Goal: Task Accomplishment & Management: Use online tool/utility

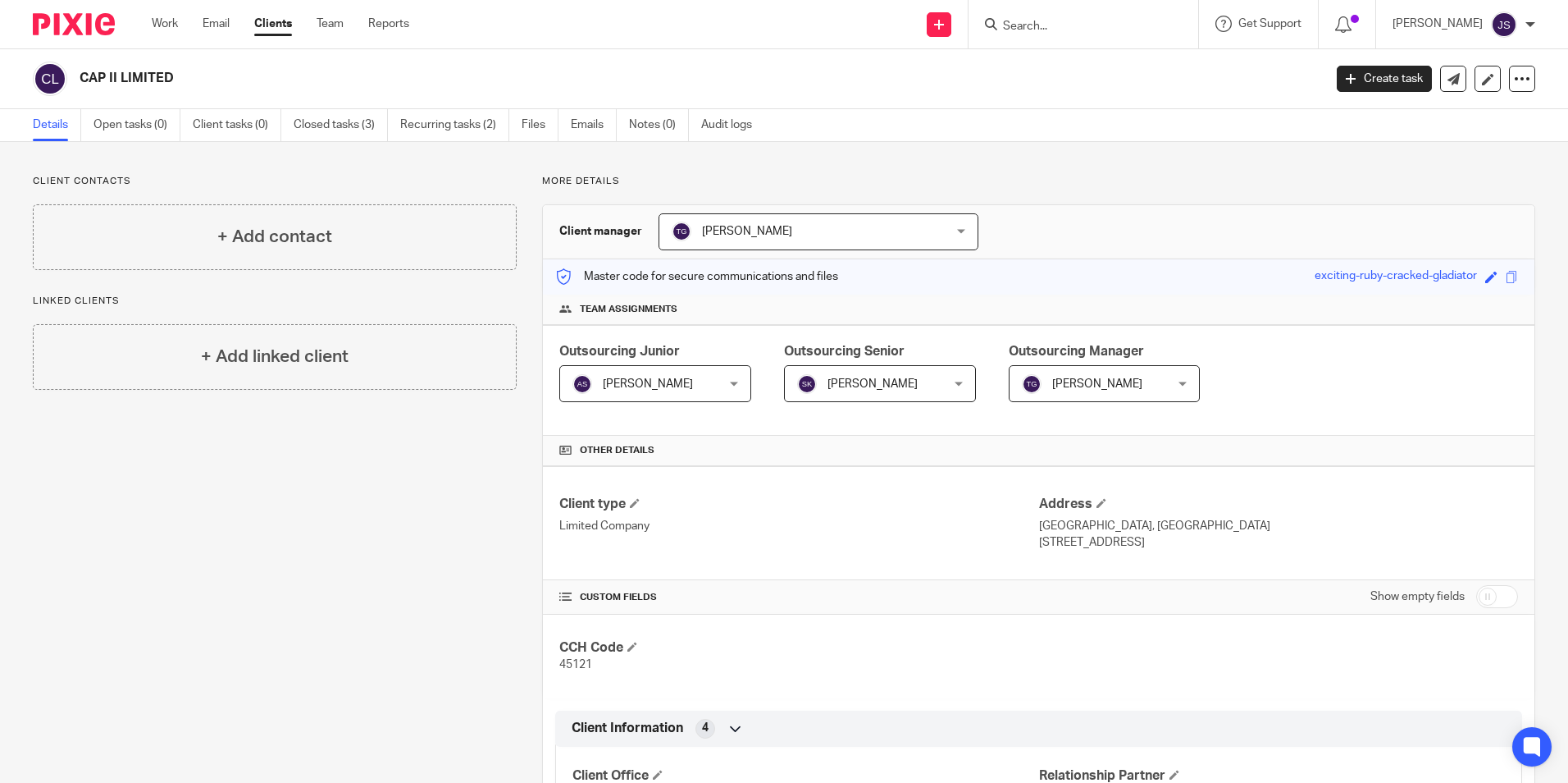
scroll to position [82, 0]
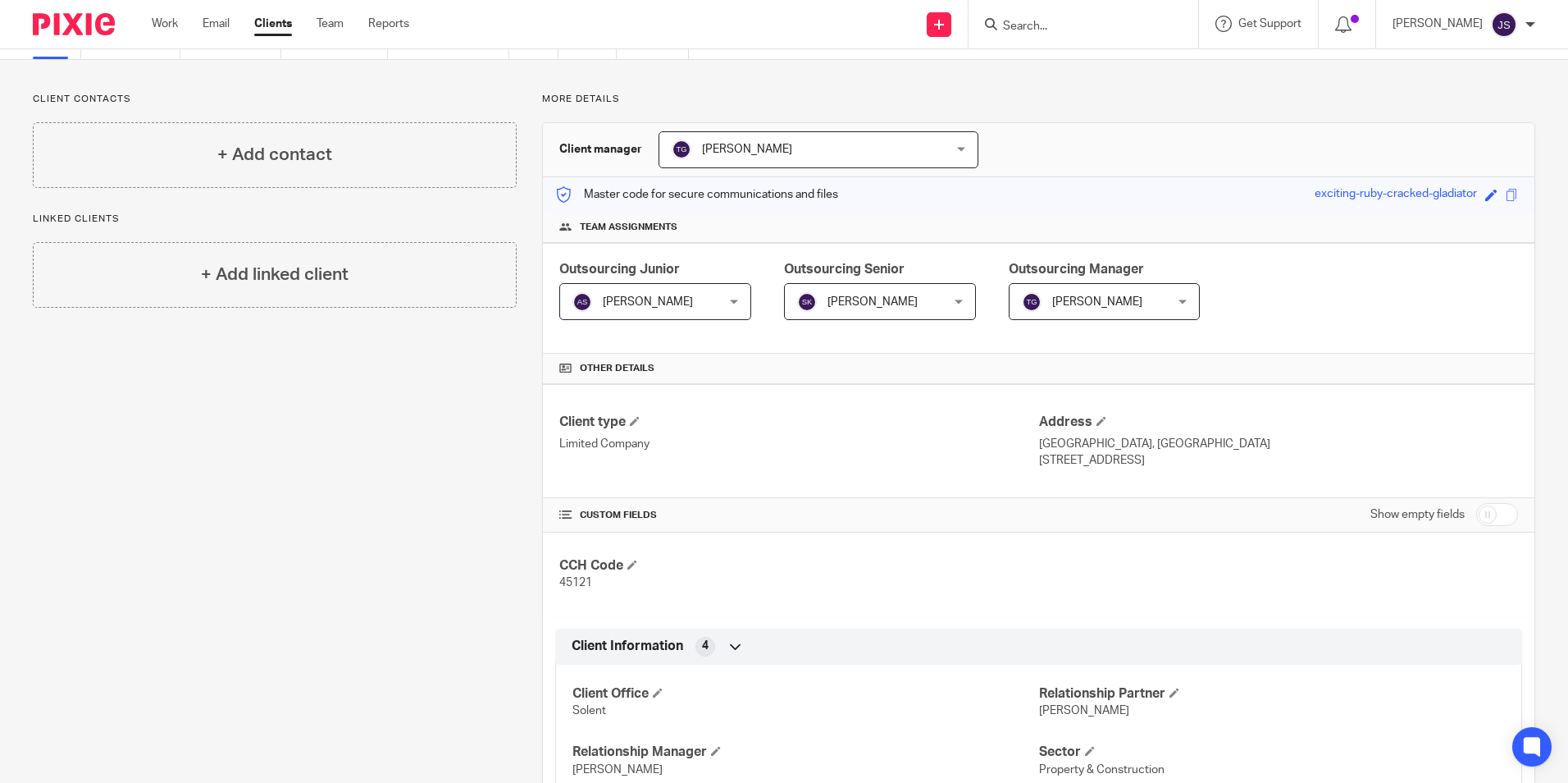
click at [173, 36] on div "Work Email Clients Team Reports Work Email Clients Team Reports Settings" at bounding box center [284, 24] width 299 height 49
click at [101, 27] on img at bounding box center [74, 24] width 82 height 22
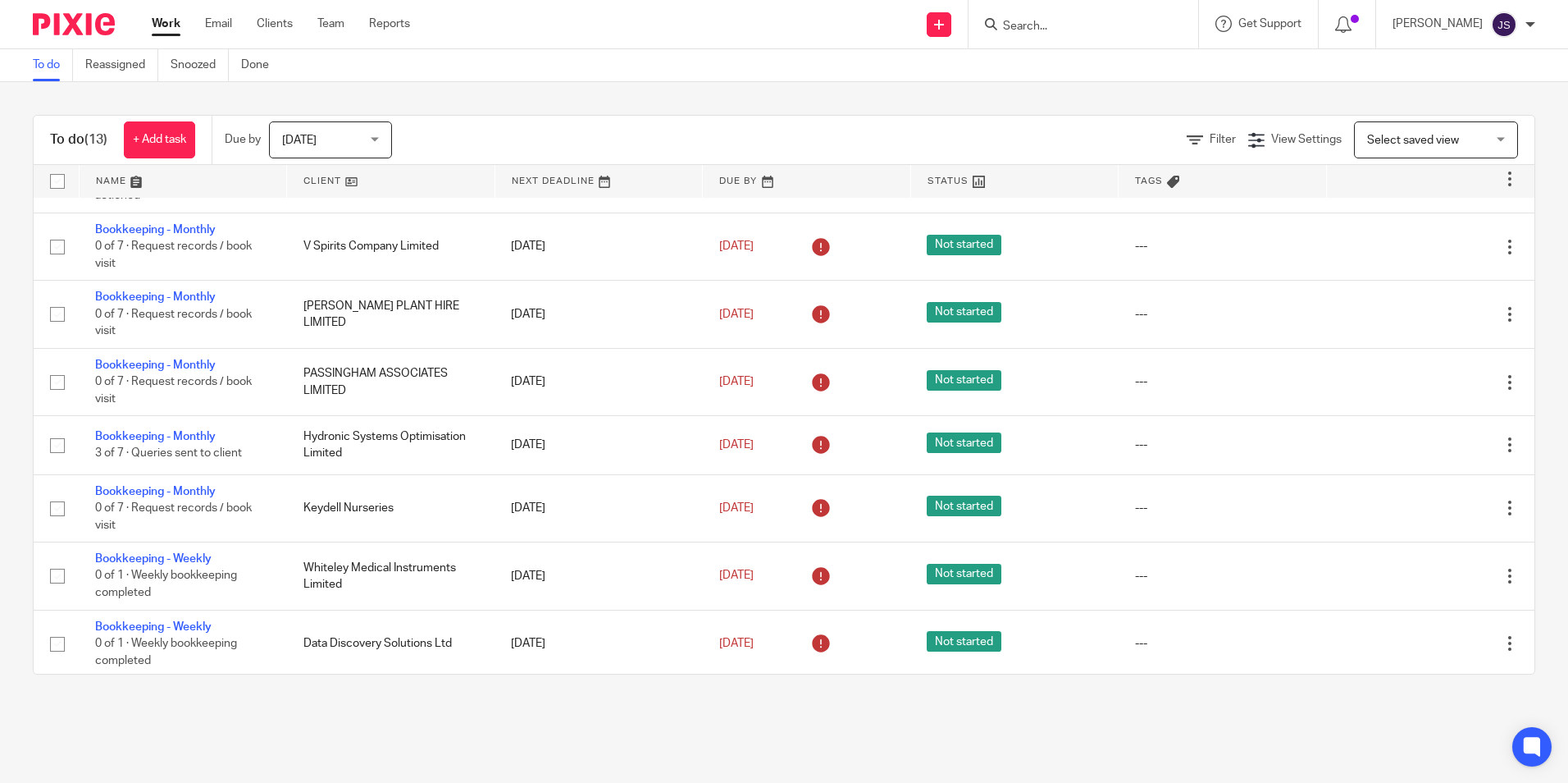
scroll to position [402, 0]
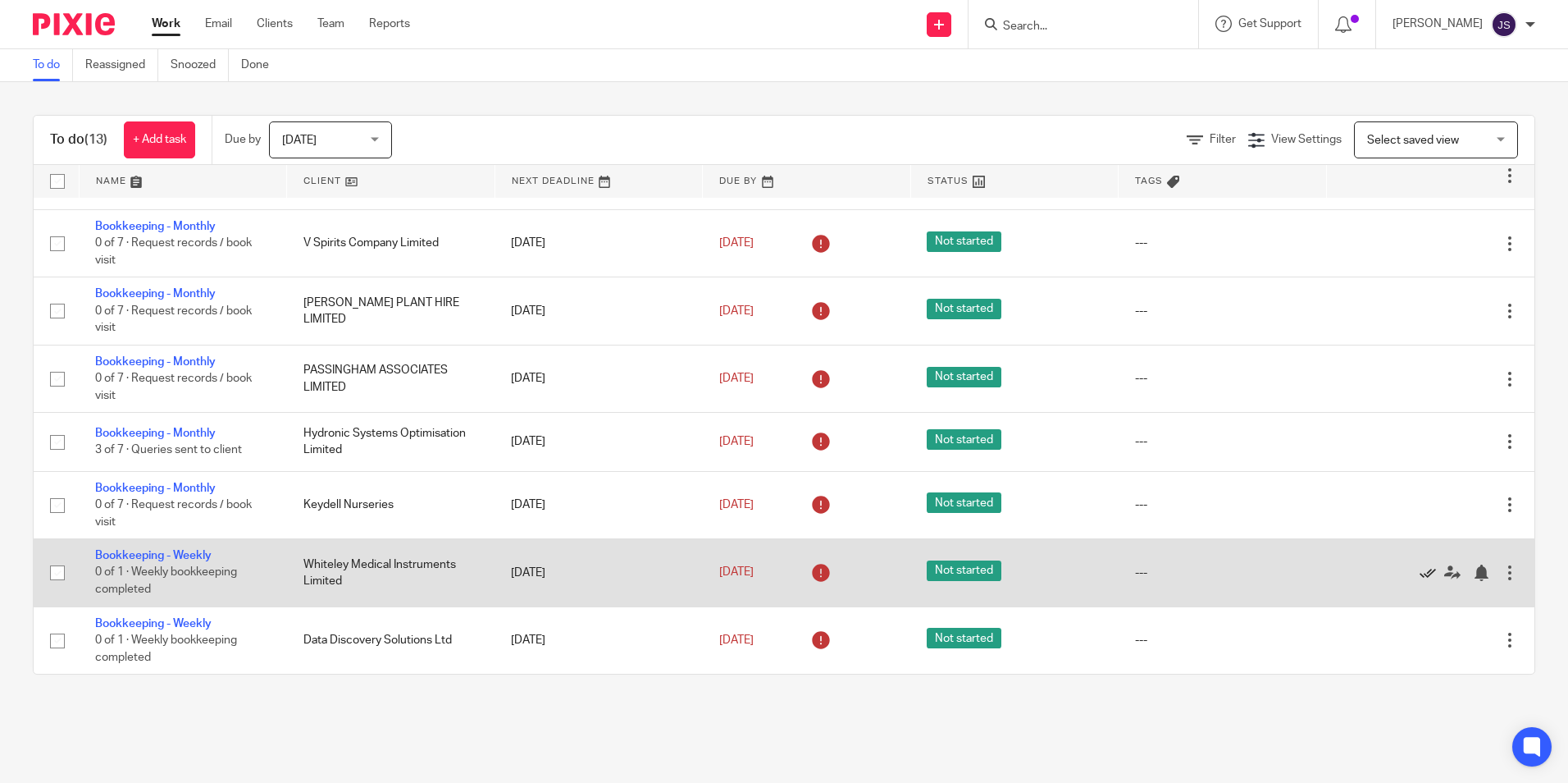
click at [1420, 574] on icon at bounding box center [1428, 572] width 16 height 16
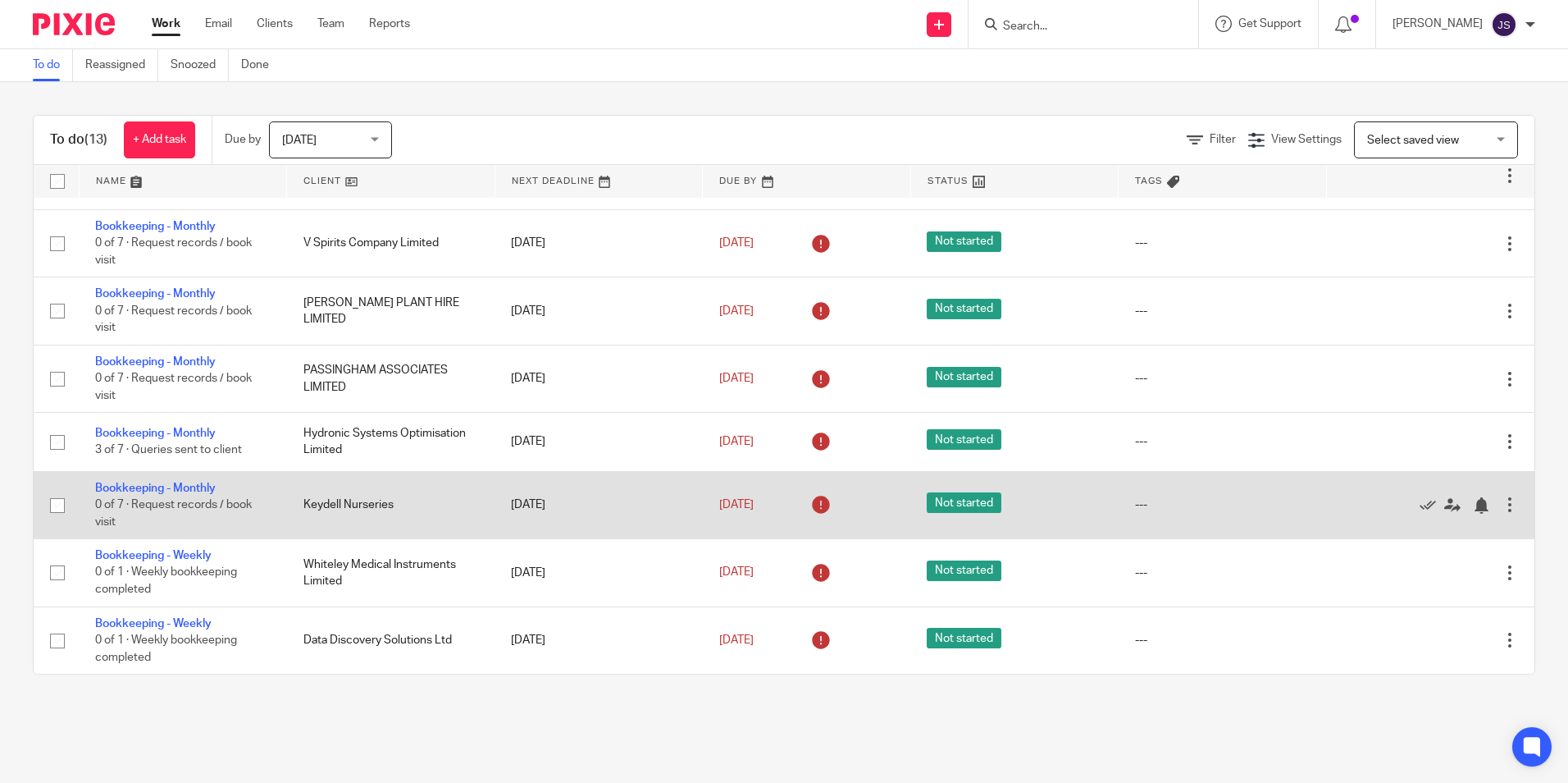
scroll to position [335, 0]
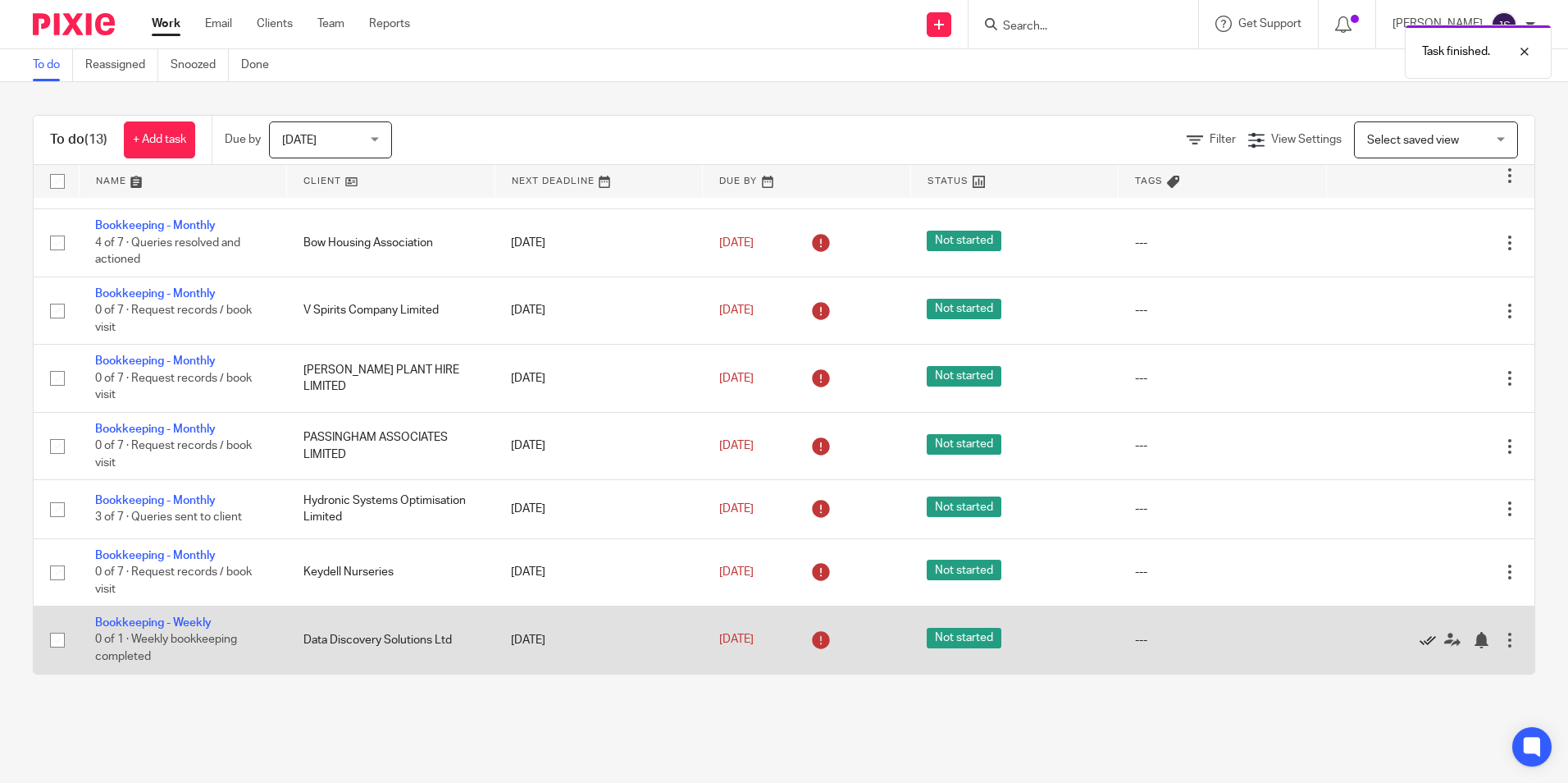
click at [1420, 643] on icon at bounding box center [1428, 639] width 16 height 16
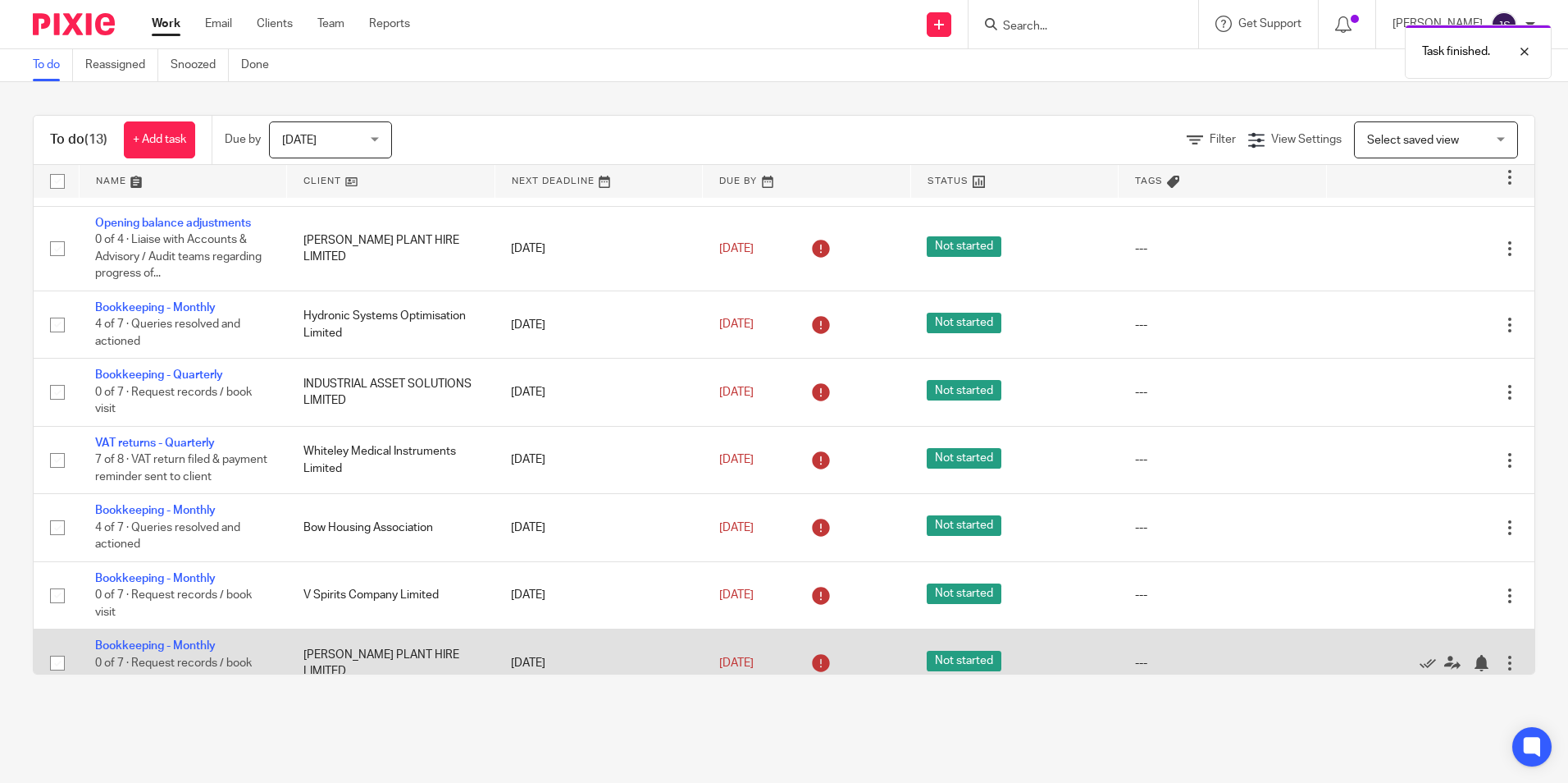
scroll to position [21, 0]
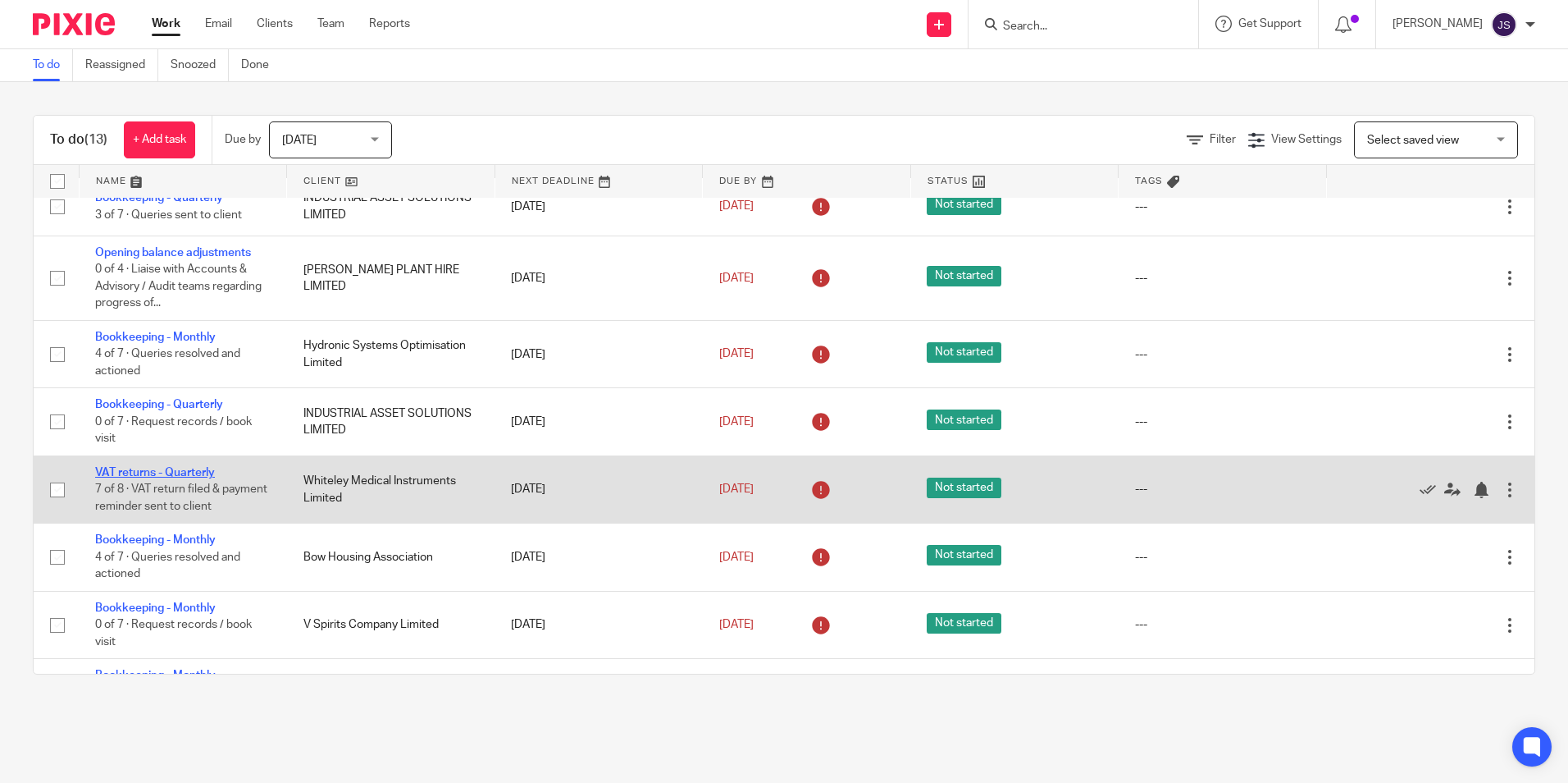
click at [167, 469] on link "VAT returns - Quarterly" at bounding box center [155, 472] width 120 height 11
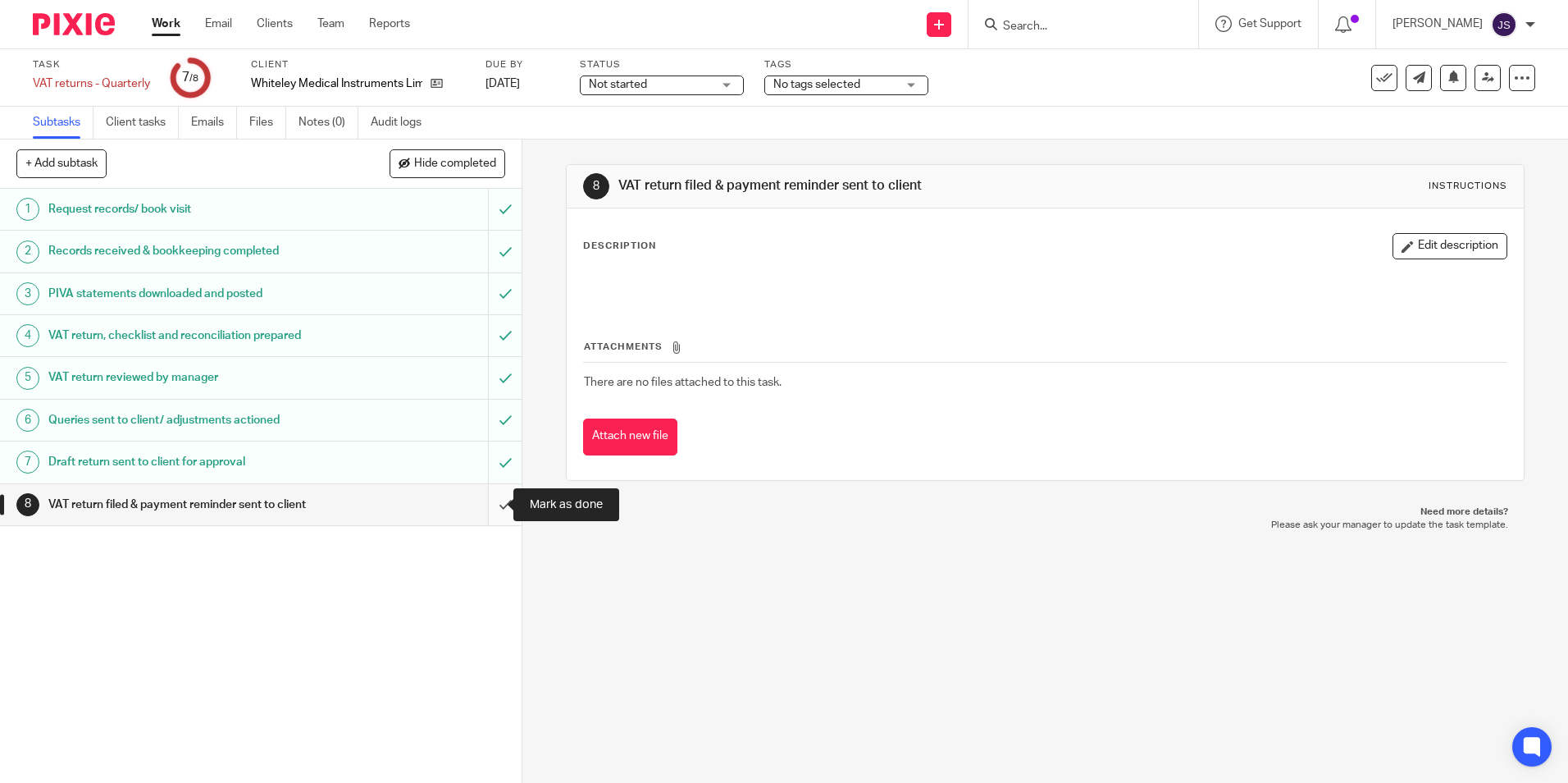
click at [488, 513] on input "submit" at bounding box center [261, 505] width 522 height 41
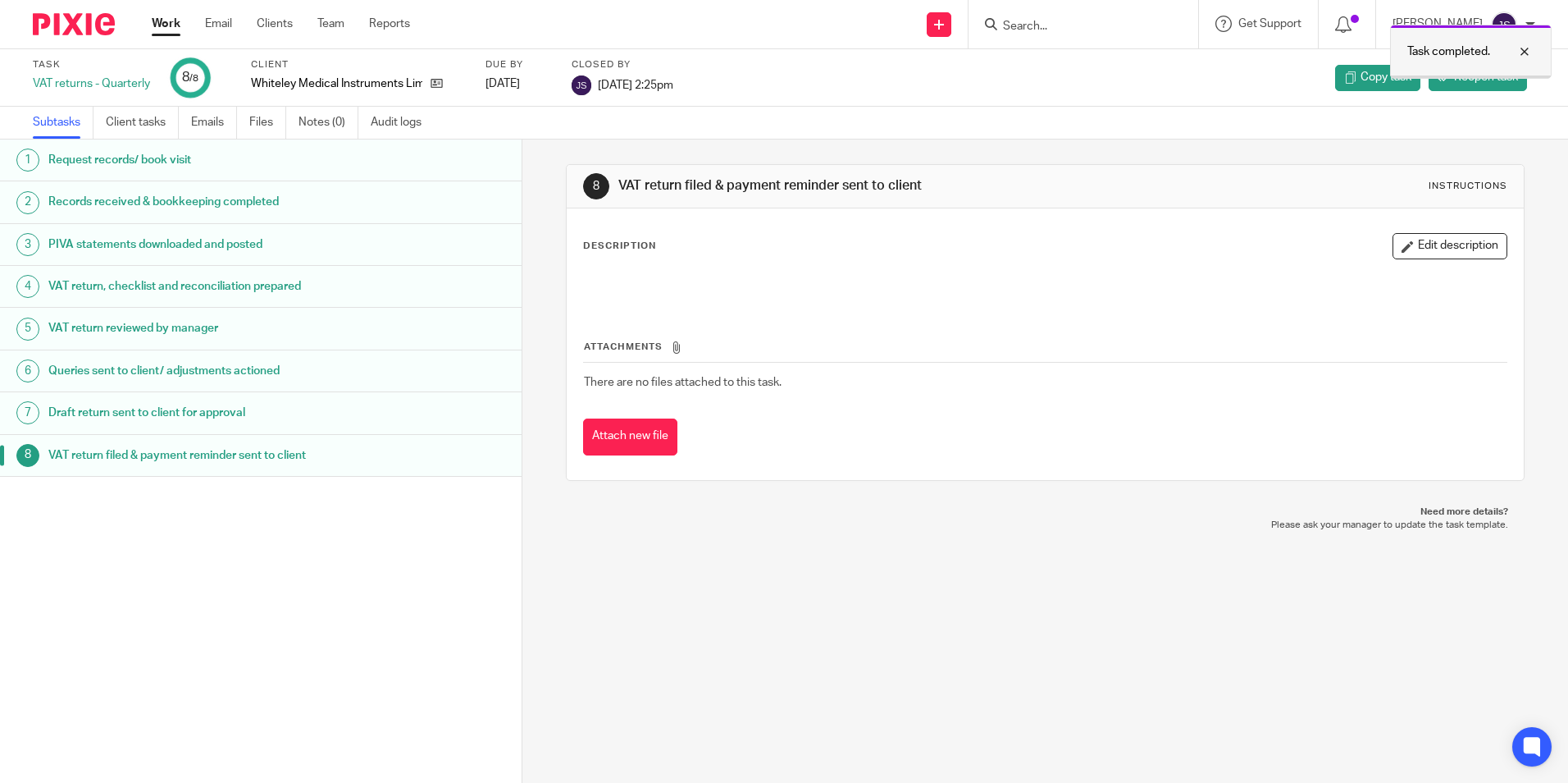
click at [1514, 56] on div at bounding box center [1512, 51] width 44 height 20
click at [72, 34] on img at bounding box center [74, 24] width 82 height 22
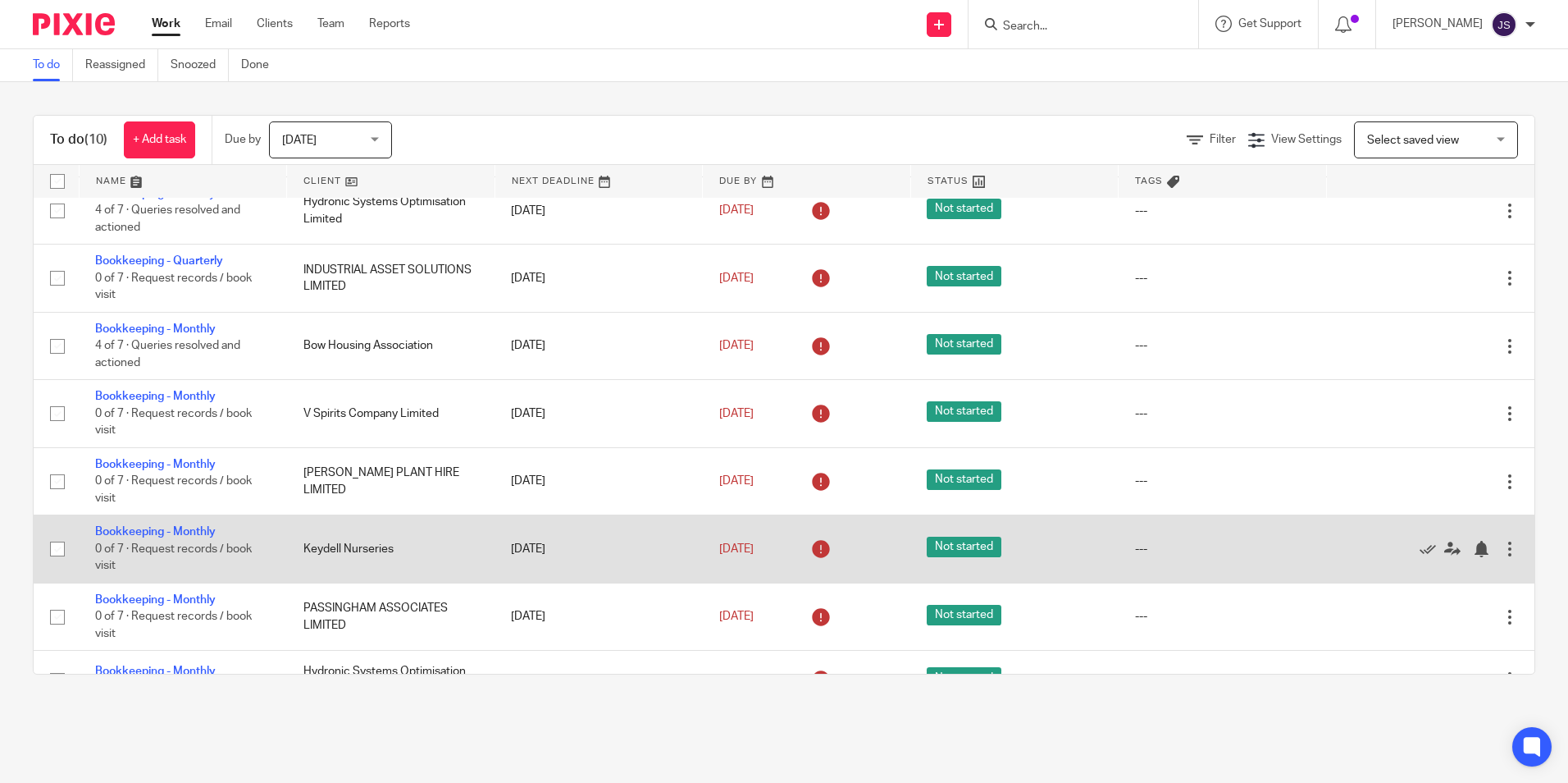
scroll to position [199, 0]
